Goal: Task Accomplishment & Management: Use online tool/utility

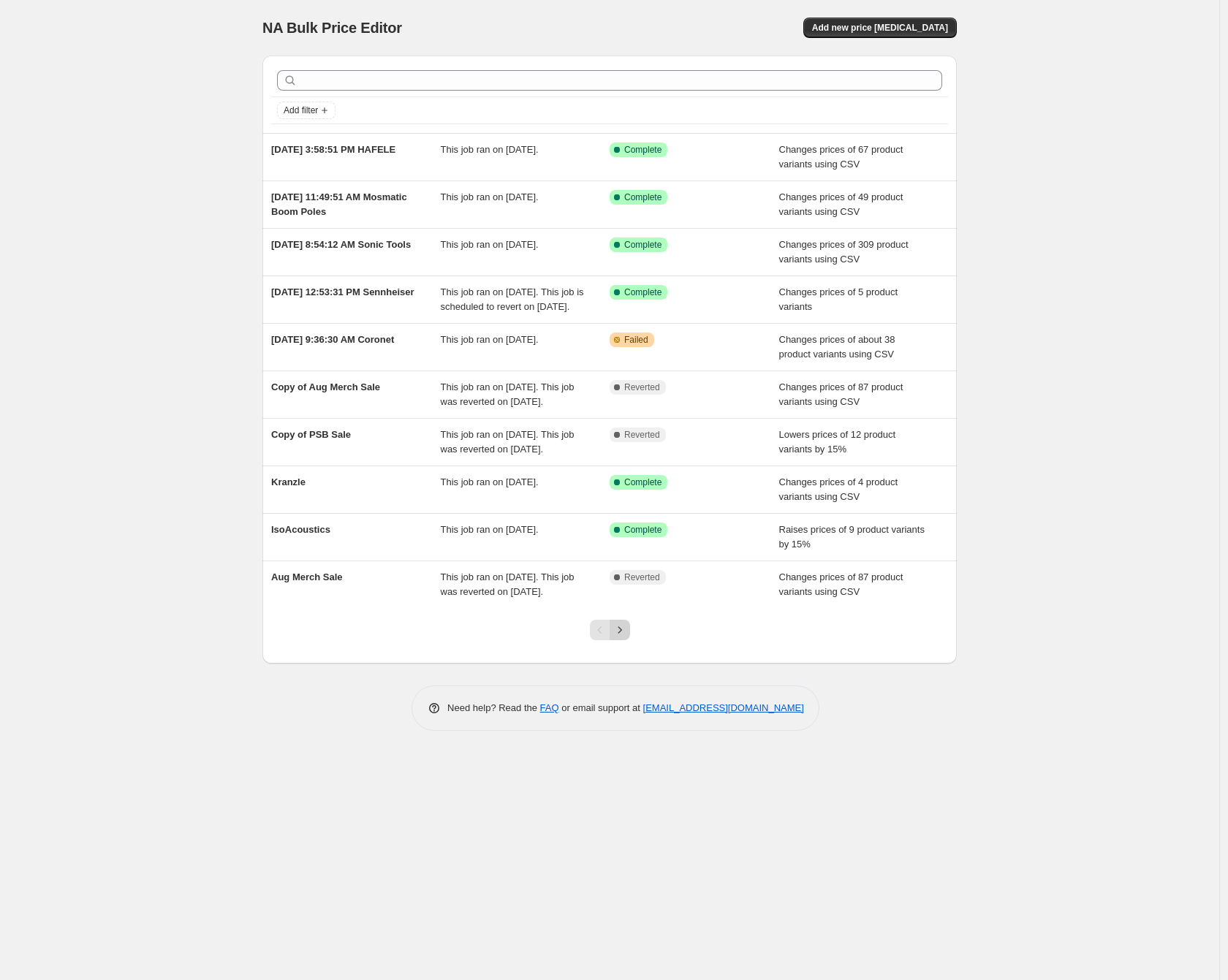
click at [618, 638] on icon "Next" at bounding box center [619, 630] width 15 height 15
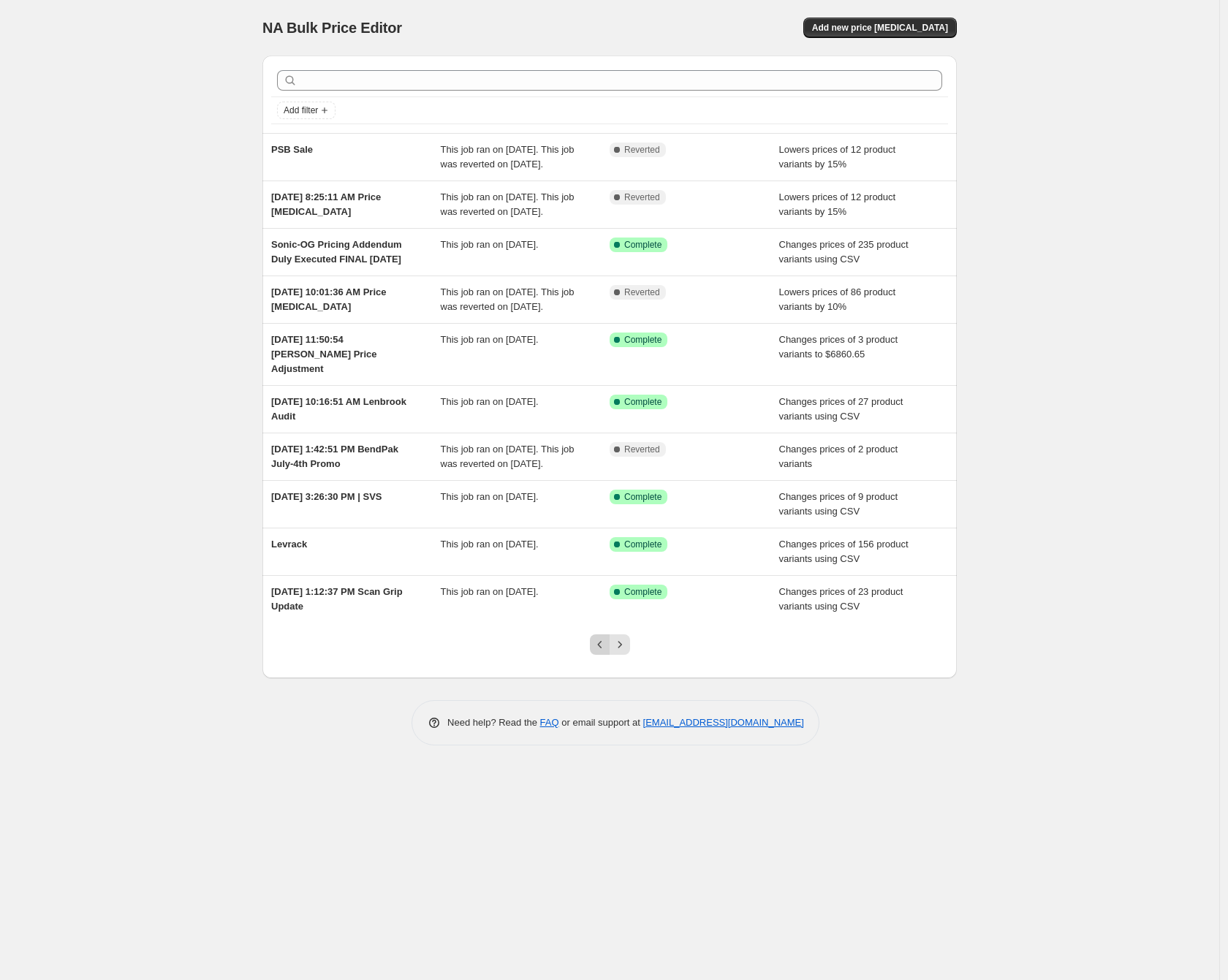
click at [593, 652] on icon "Previous" at bounding box center [600, 645] width 15 height 15
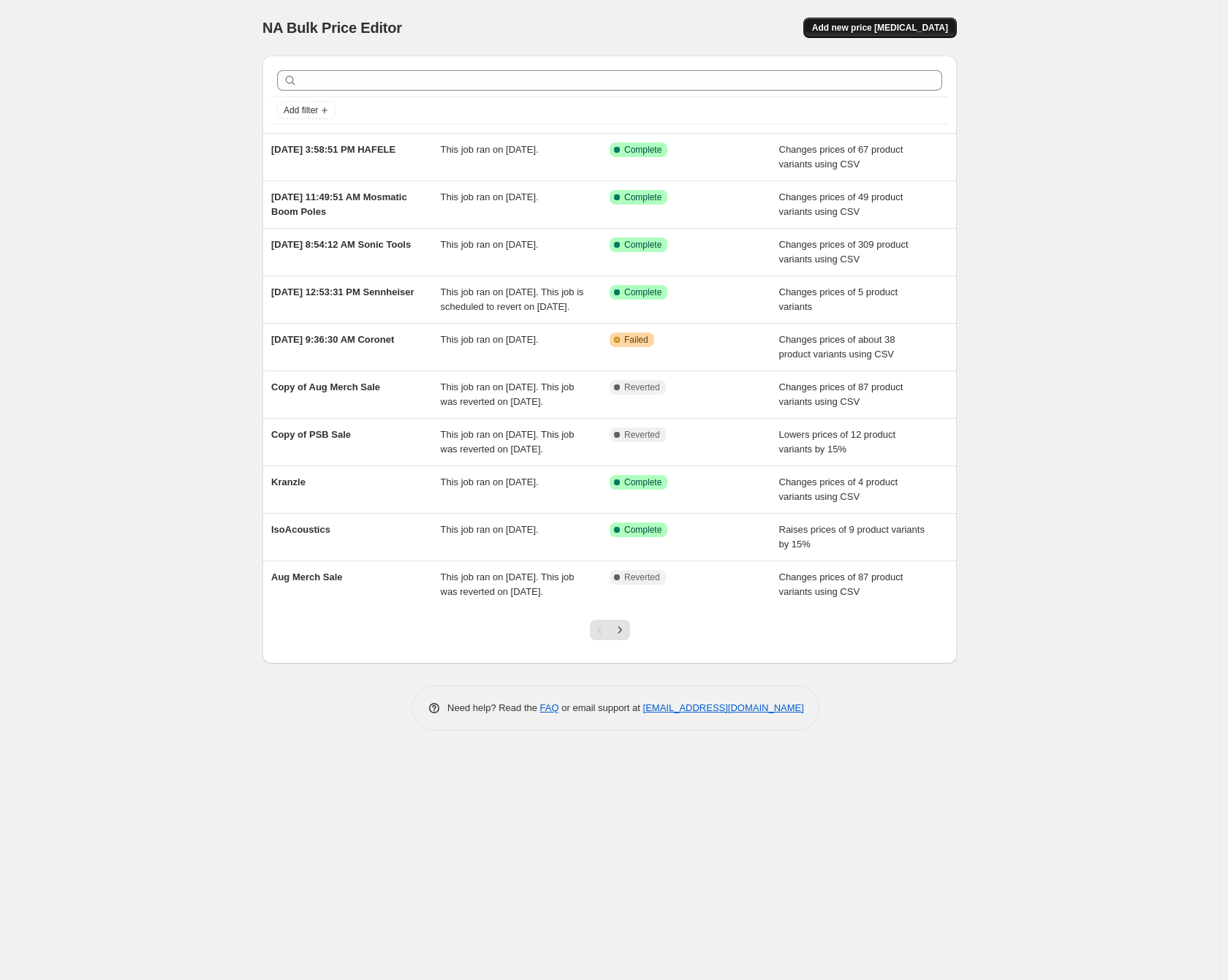
click at [870, 28] on span "Add new price [MEDICAL_DATA]" at bounding box center [880, 28] width 136 height 12
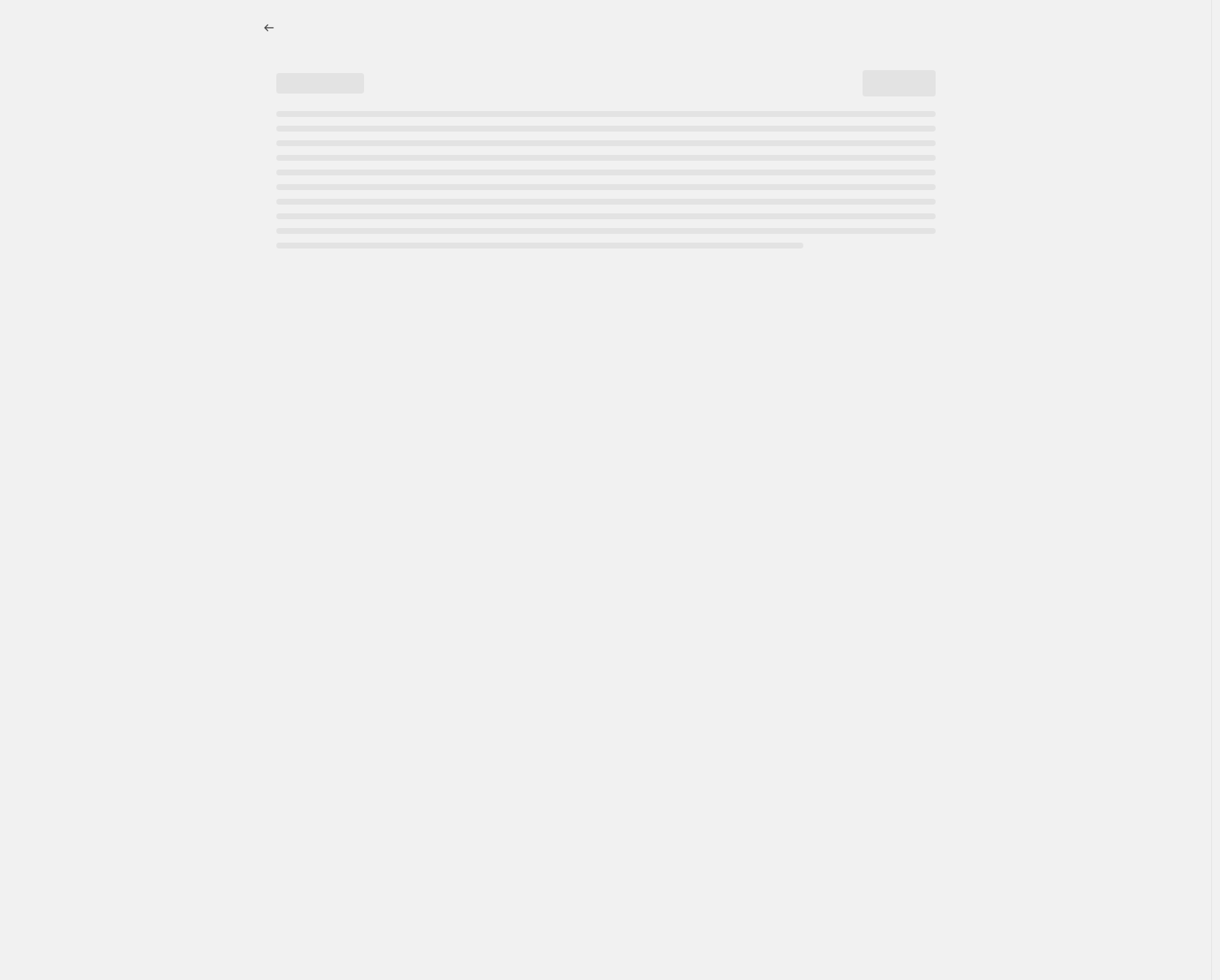
select select "percentage"
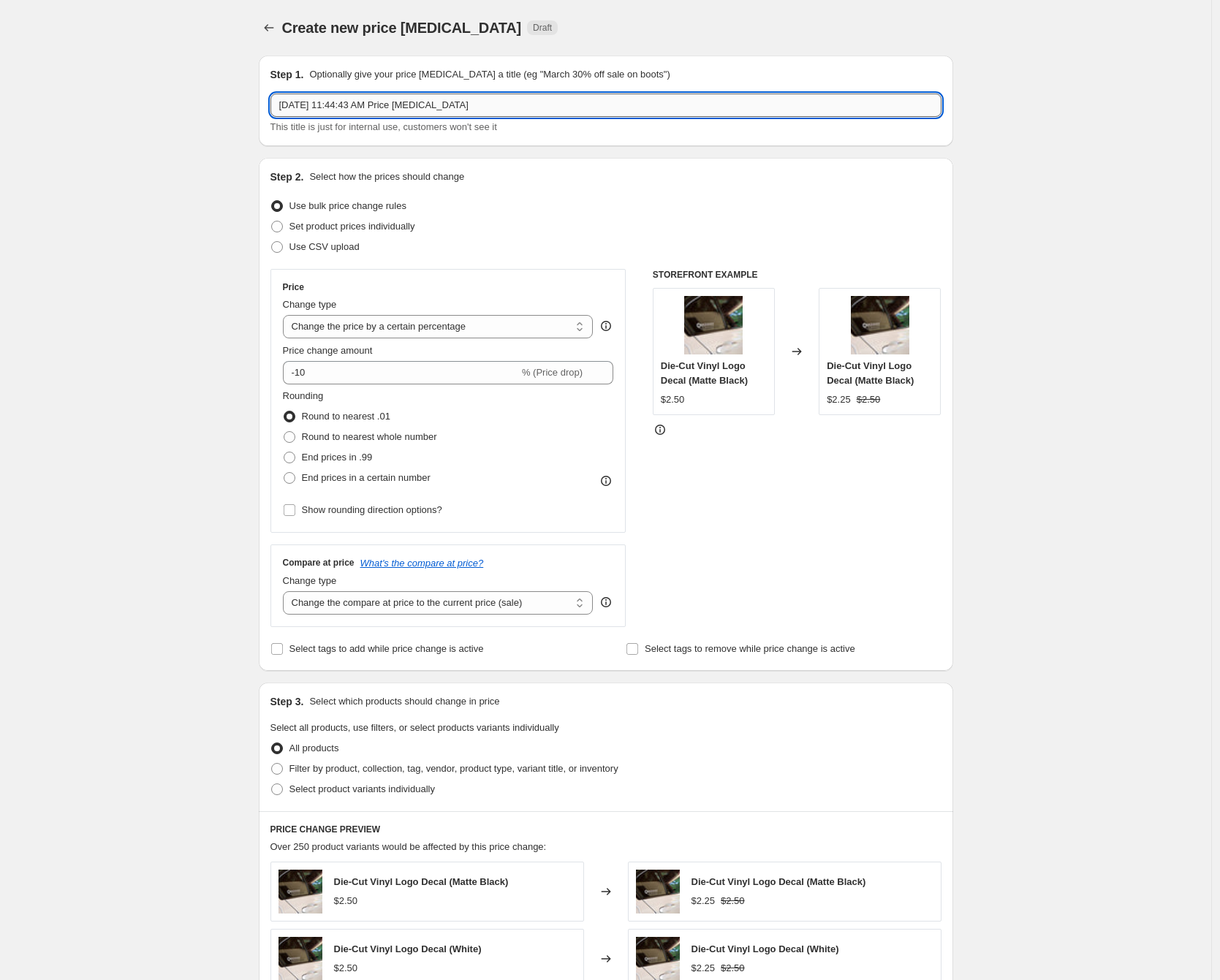
click at [402, 106] on input "Sep 10, 2025, 11:44:43 AM Price change job" at bounding box center [606, 105] width 671 height 23
type input "Bilt Hamber"
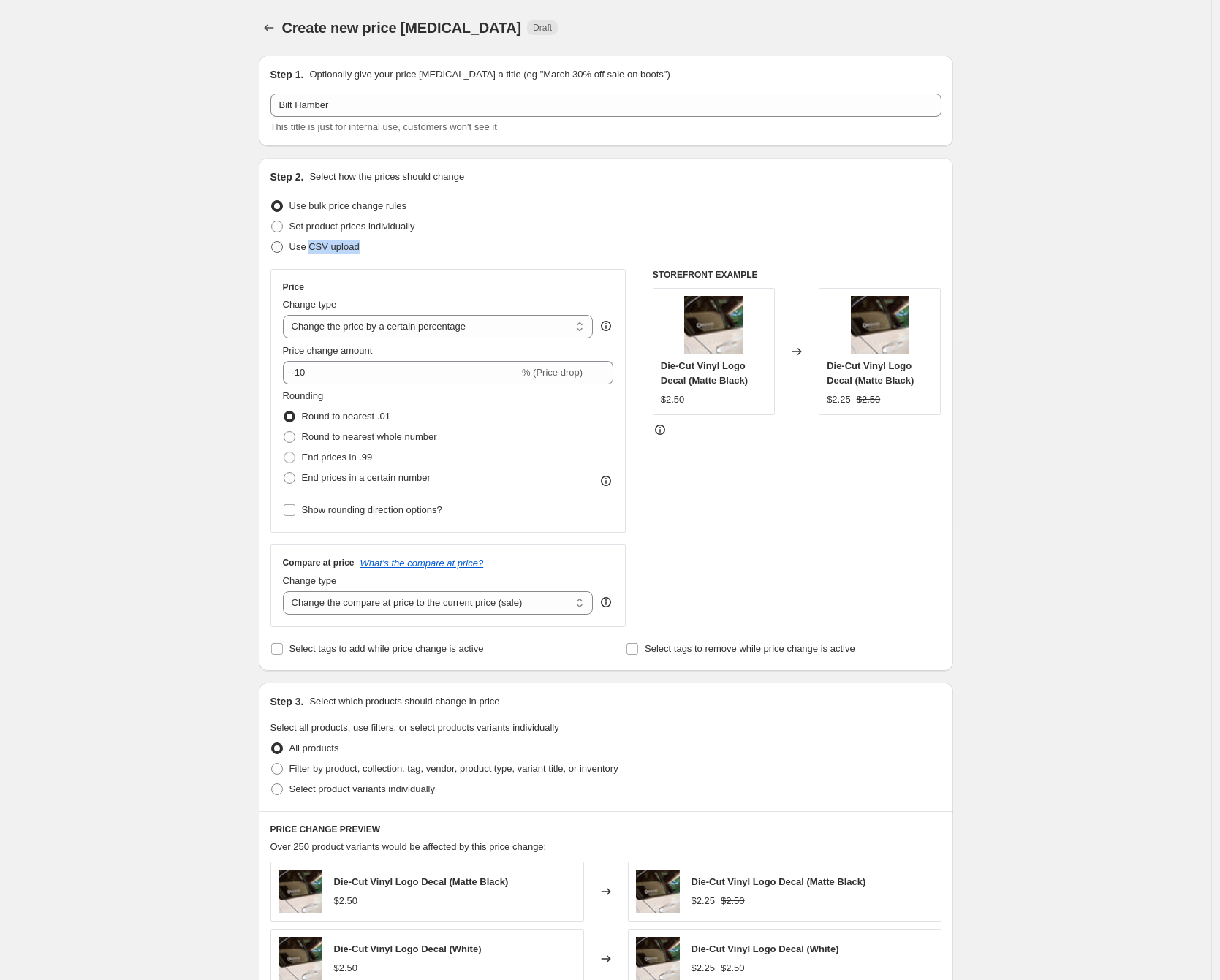
click at [316, 253] on label "Use CSV upload" at bounding box center [315, 247] width 89 height 20
click at [337, 247] on span "Use CSV upload" at bounding box center [325, 246] width 70 height 11
click at [272, 242] on input "Use CSV upload" at bounding box center [271, 241] width 1 height 1
radio input "true"
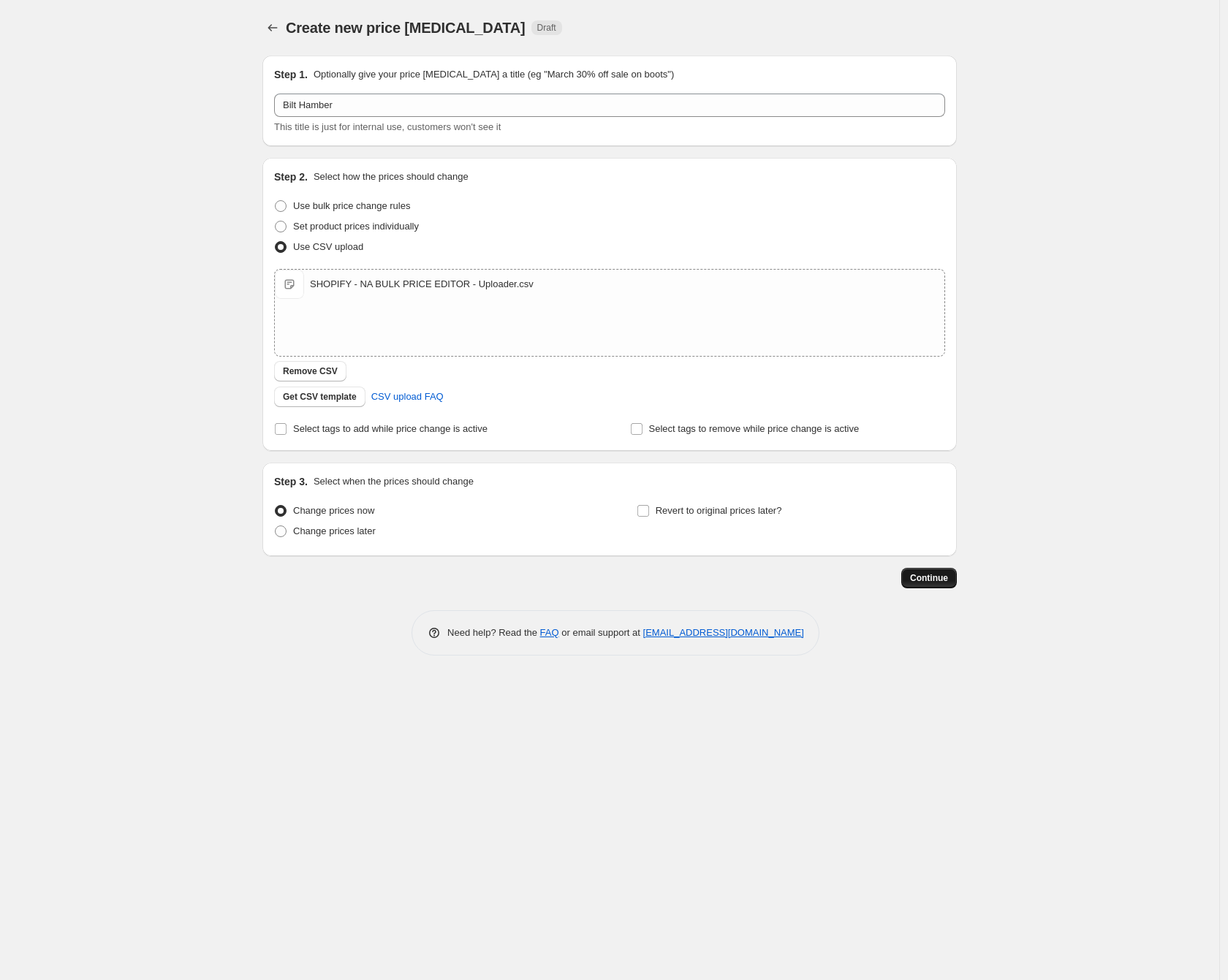
click at [904, 576] on button "Continue" at bounding box center [929, 578] width 55 height 20
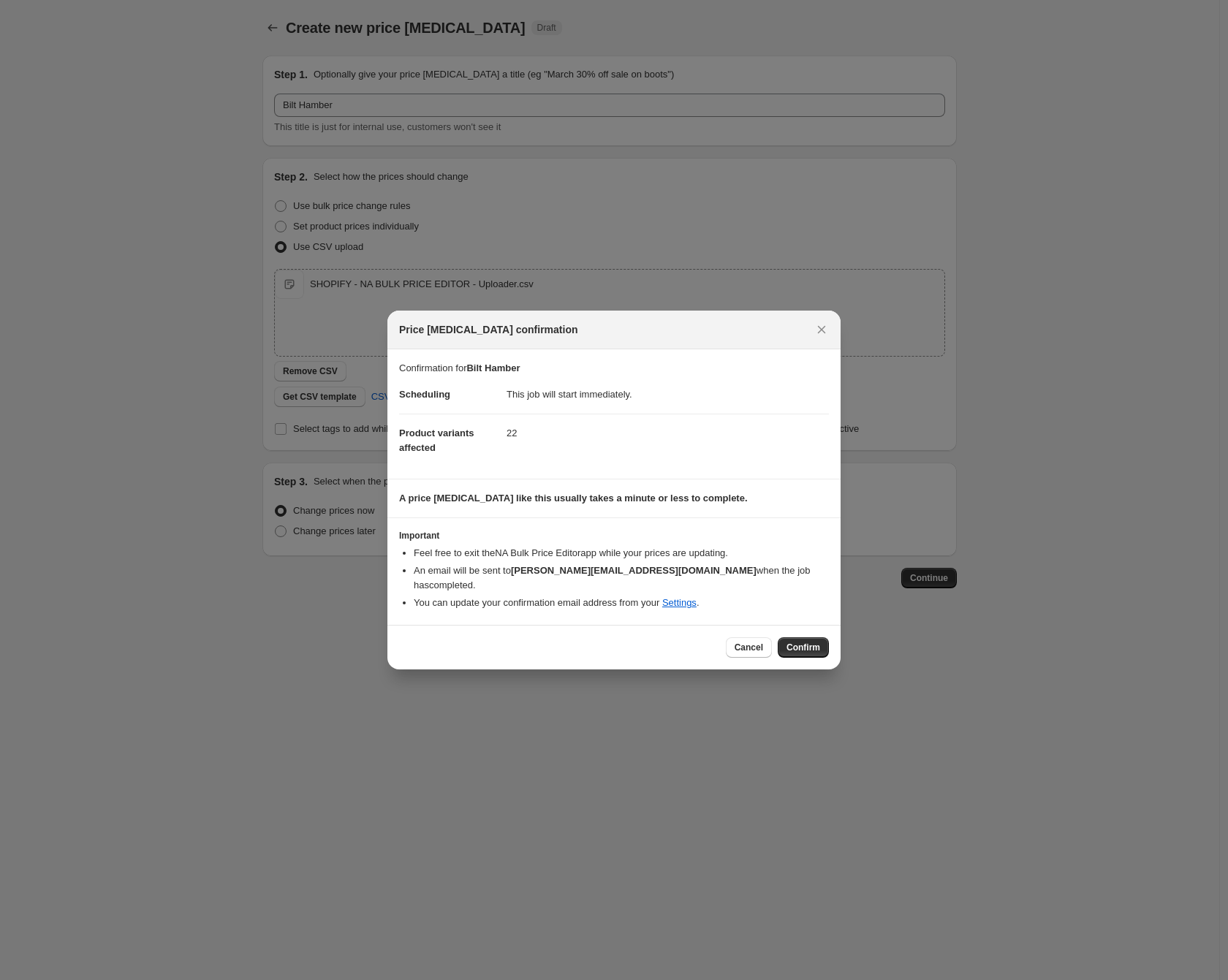
click at [804, 650] on div "Cancel Confirm" at bounding box center [614, 648] width 453 height 45
click at [805, 647] on button "Confirm" at bounding box center [803, 648] width 52 height 20
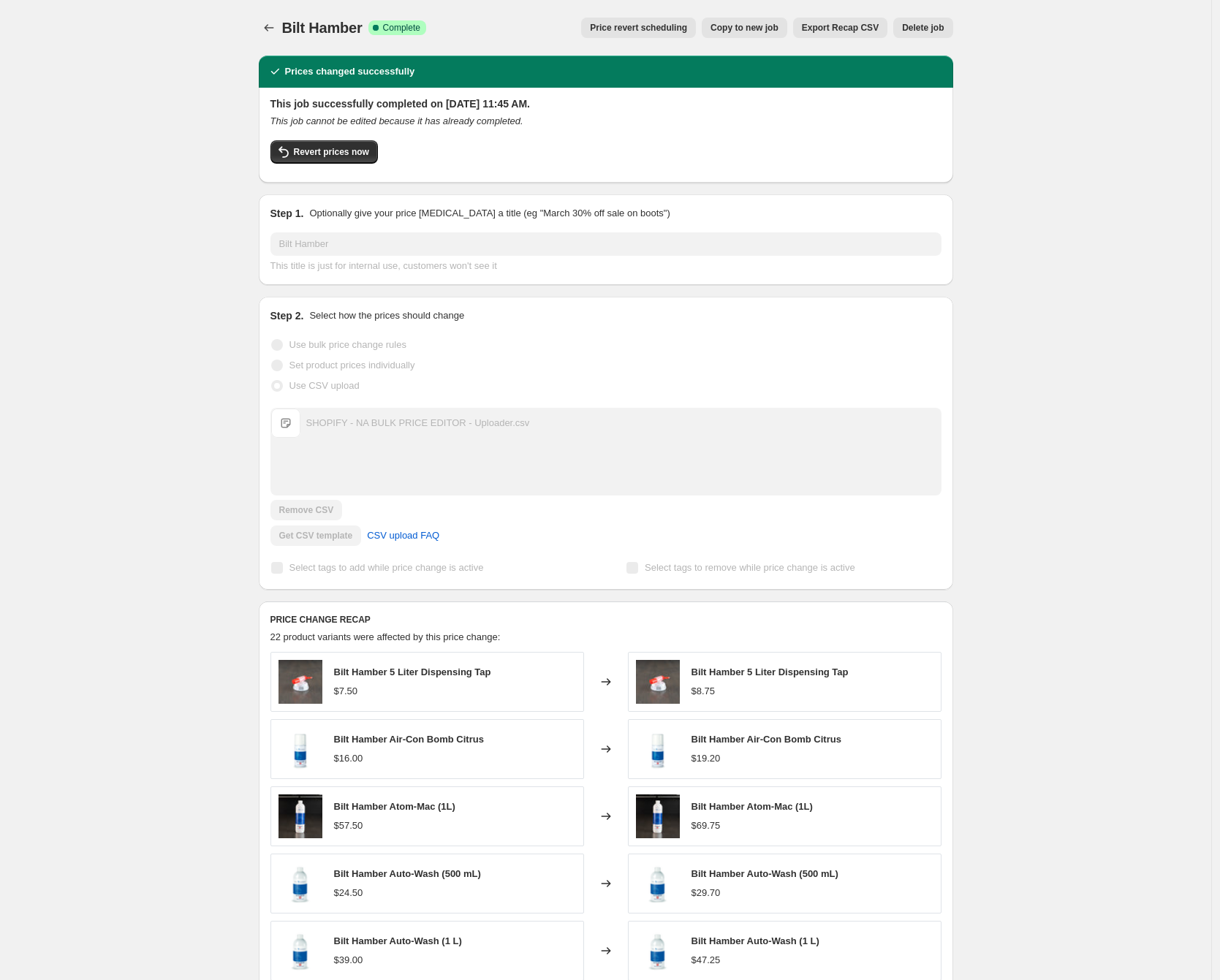
click at [855, 30] on span "Export Recap CSV" at bounding box center [840, 28] width 77 height 12
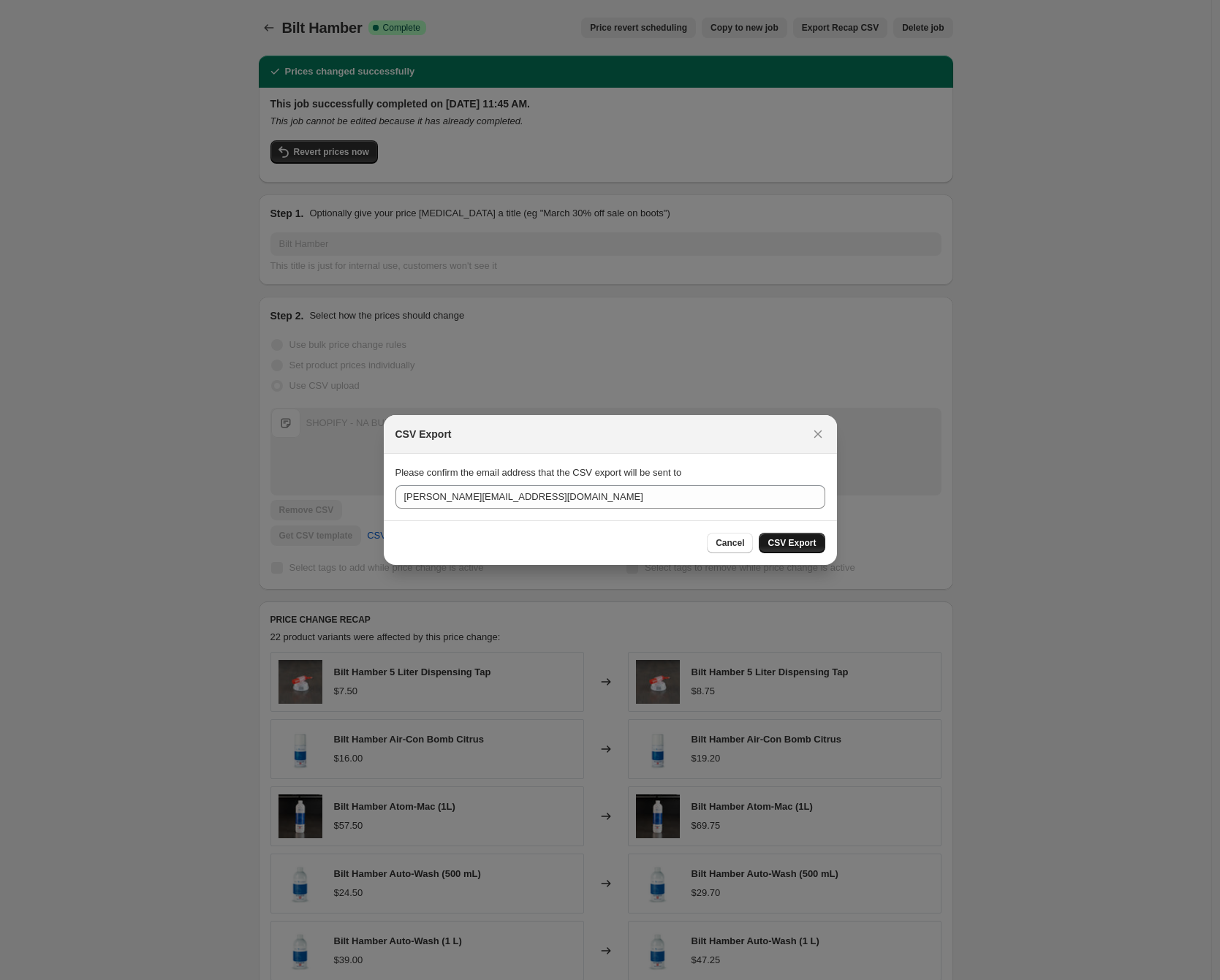
click at [771, 542] on span "CSV Export" at bounding box center [791, 543] width 49 height 12
